Goal: Transaction & Acquisition: Book appointment/travel/reservation

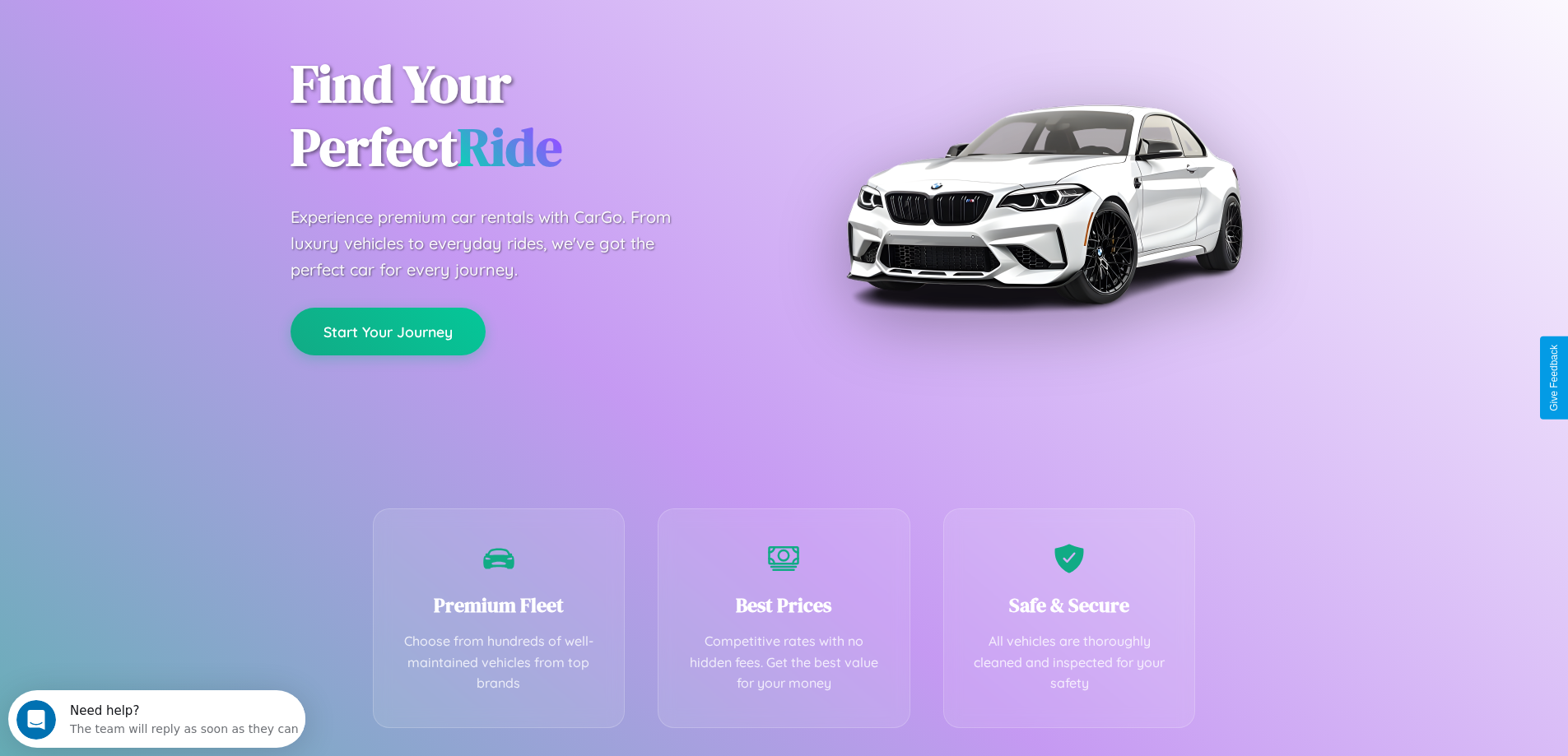
scroll to position [324, 0]
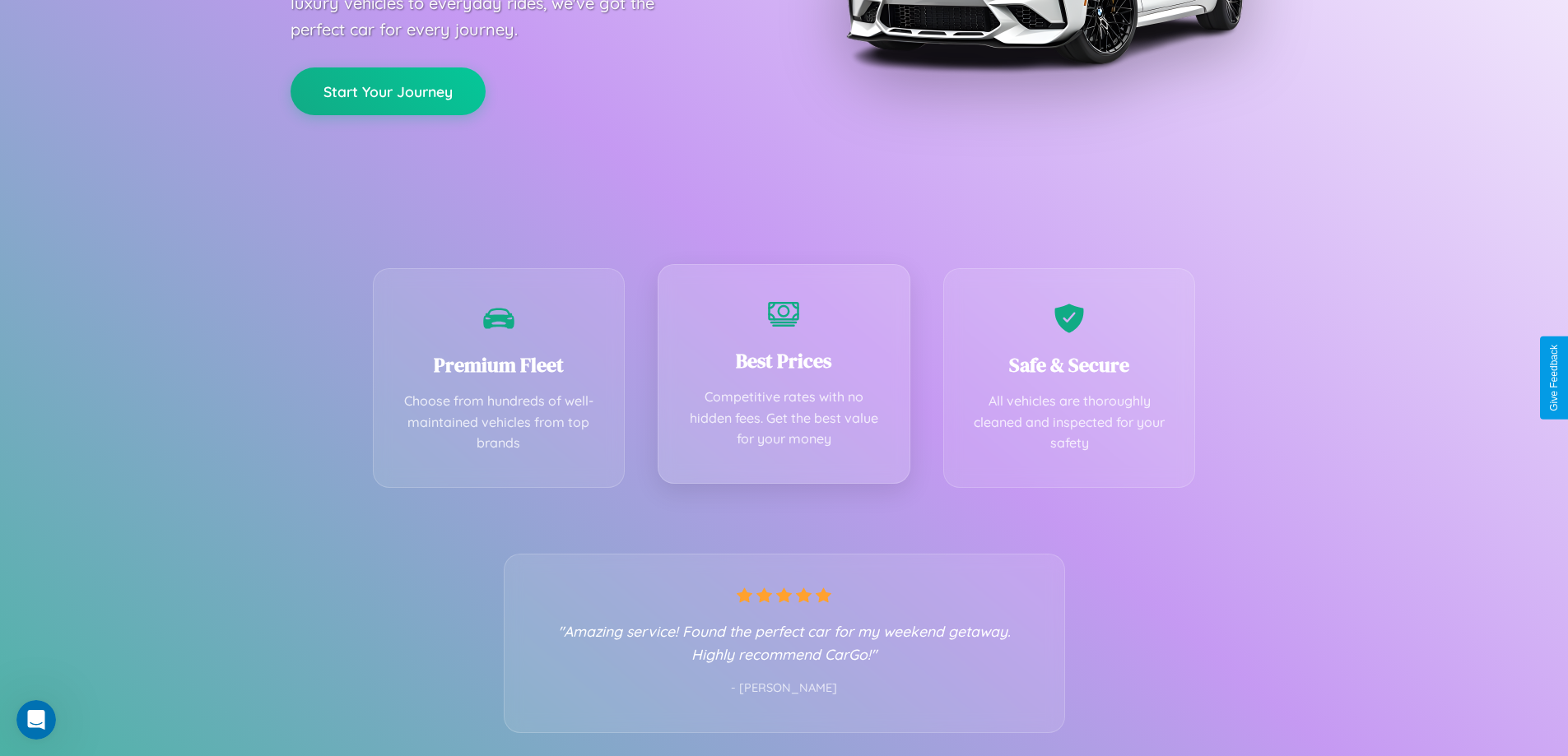
click at [784, 378] on div "Best Prices Competitive rates with no hidden fees. Get the best value for your …" at bounding box center [784, 374] width 253 height 220
click at [388, 90] on button "Start Your Journey" at bounding box center [388, 89] width 195 height 47
click at [388, 89] on button "Start Your Journey" at bounding box center [388, 89] width 195 height 47
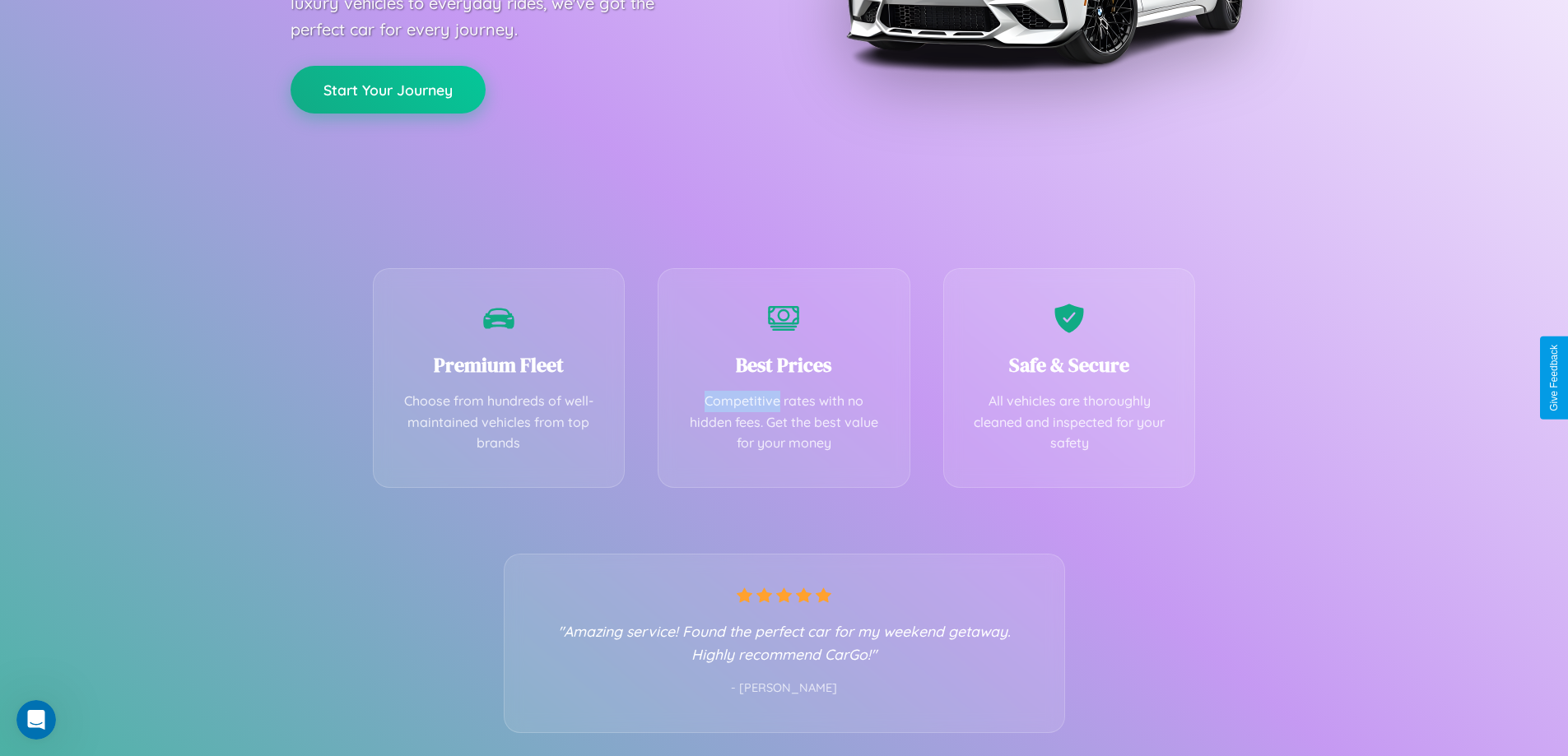
click at [388, 89] on button "Start Your Journey" at bounding box center [388, 89] width 195 height 47
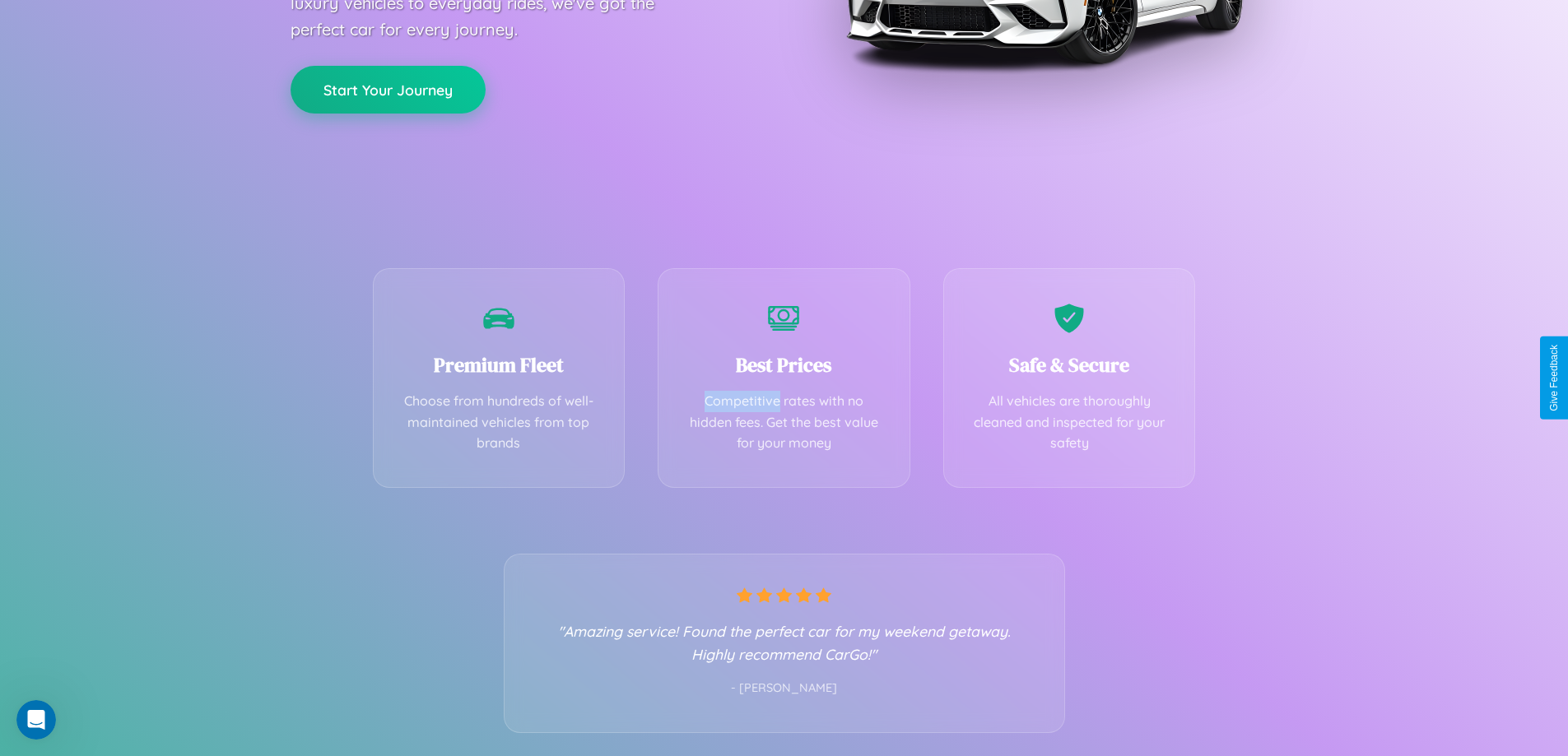
click at [388, 89] on button "Start Your Journey" at bounding box center [388, 89] width 195 height 47
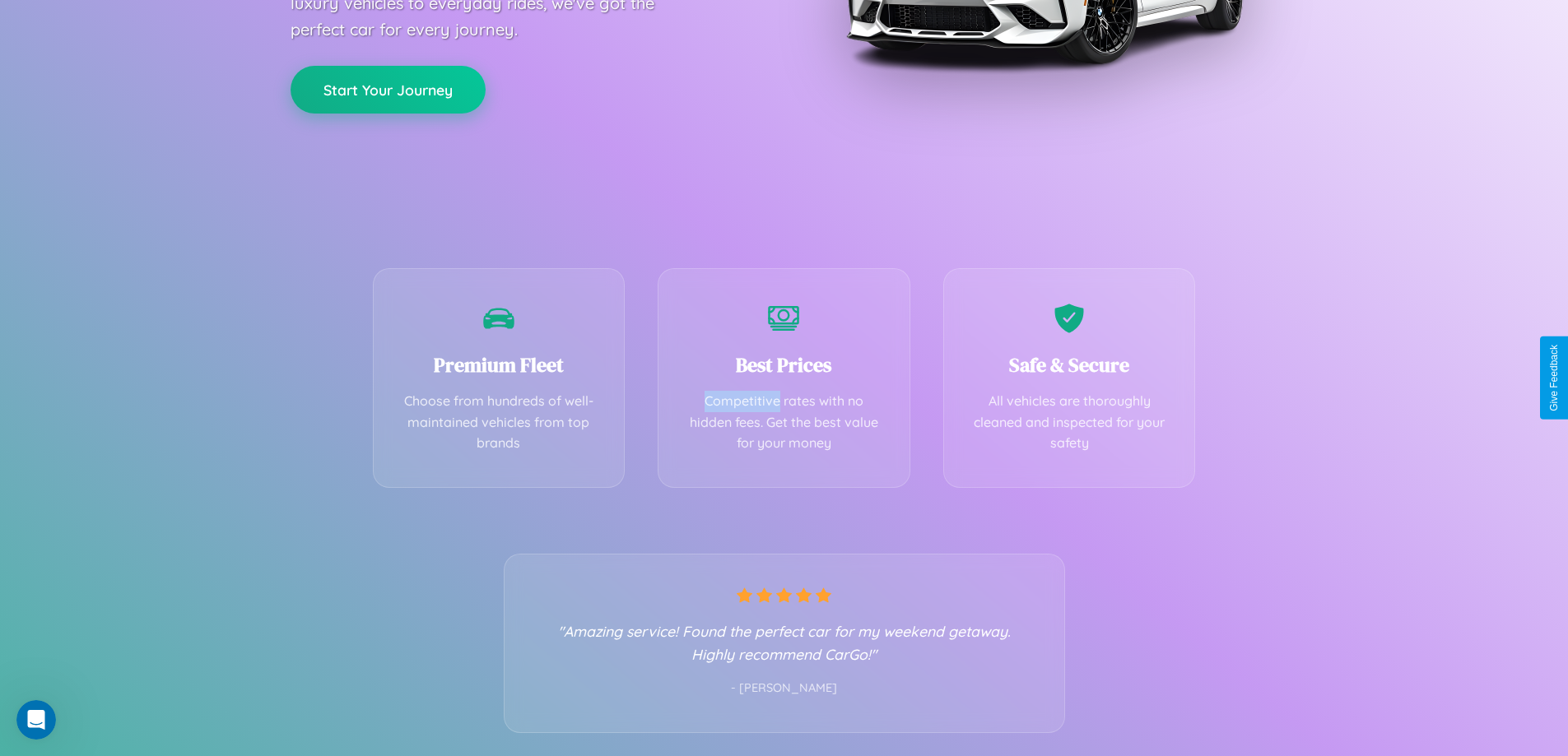
click at [388, 89] on button "Start Your Journey" at bounding box center [388, 89] width 195 height 47
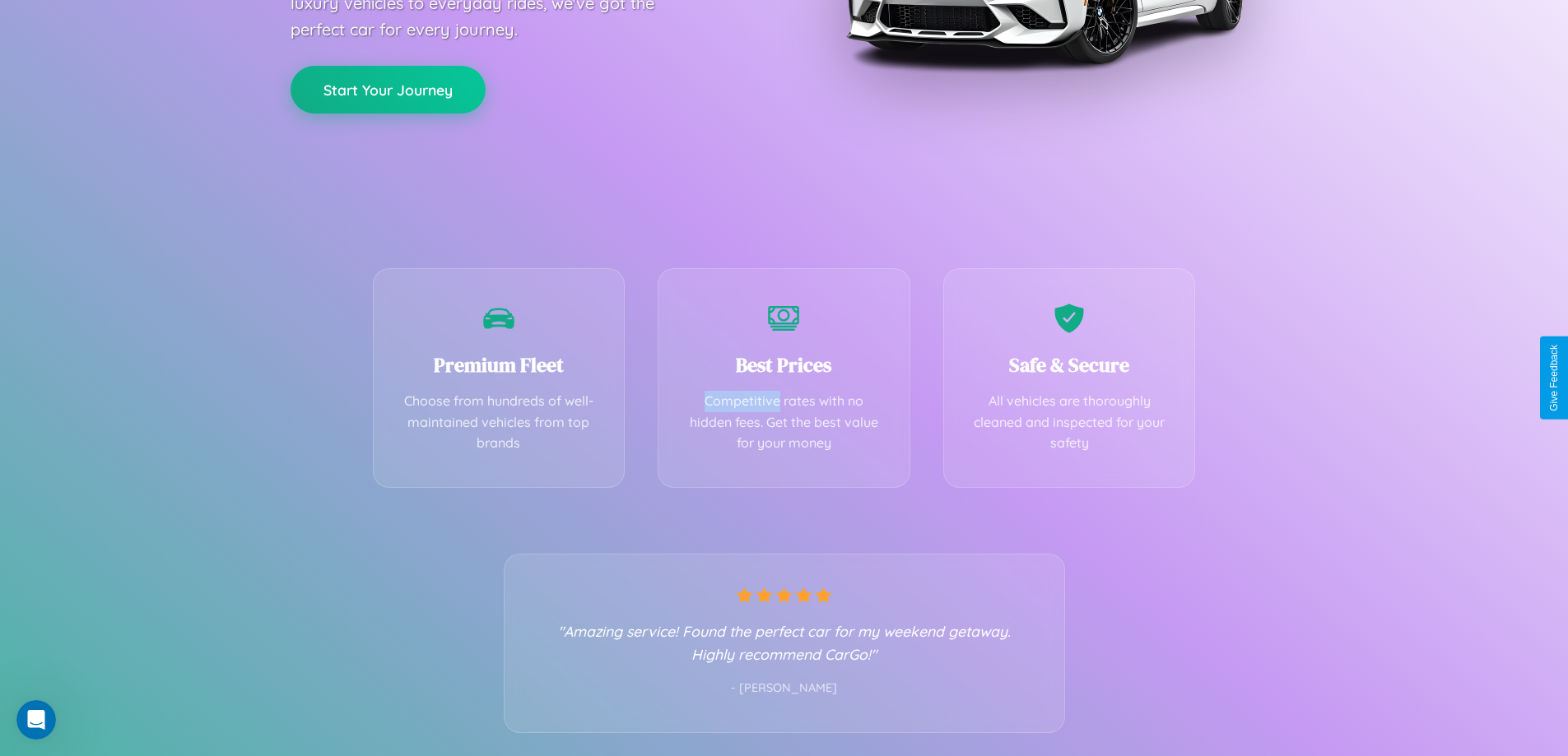
click at [388, 89] on button "Start Your Journey" at bounding box center [388, 89] width 195 height 47
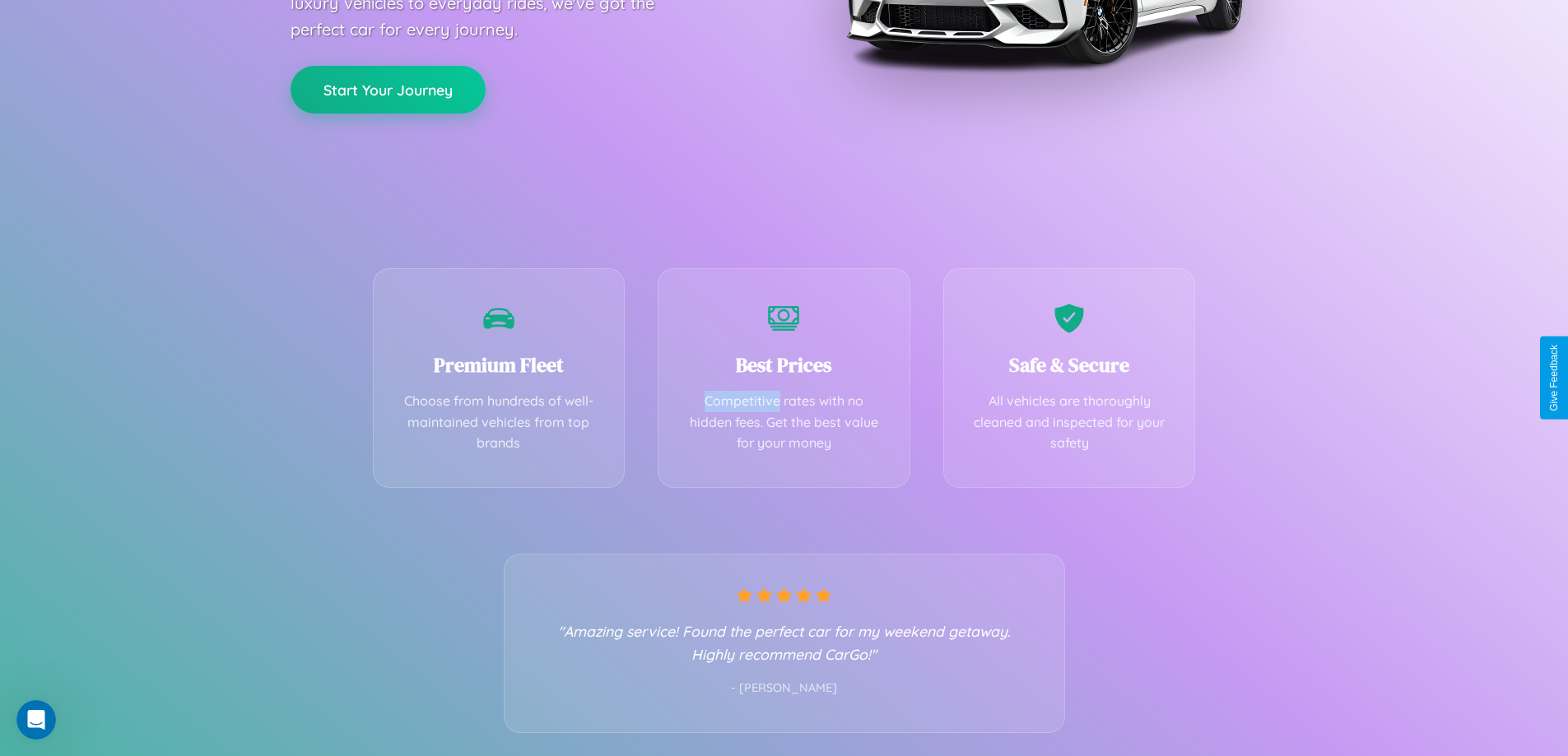
click at [388, 89] on button "Start Your Journey" at bounding box center [388, 89] width 195 height 47
